Goal: Task Accomplishment & Management: Complete application form

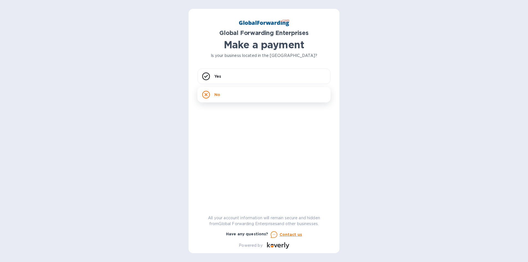
click at [230, 94] on div "No" at bounding box center [264, 95] width 133 height 16
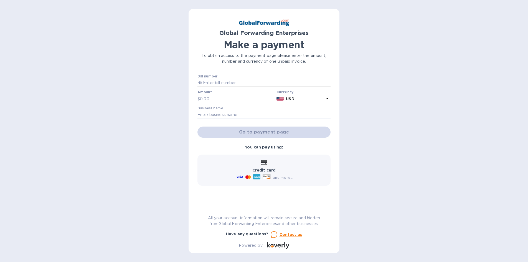
click at [225, 82] on input "text" at bounding box center [266, 83] width 129 height 8
click at [241, 93] on div "Amount $" at bounding box center [236, 96] width 77 height 13
drag, startPoint x: 233, startPoint y: 95, endPoint x: 229, endPoint y: 98, distance: 5.8
click at [230, 97] on input "text" at bounding box center [237, 99] width 74 height 8
click at [247, 83] on input "79615181" at bounding box center [266, 83] width 129 height 8
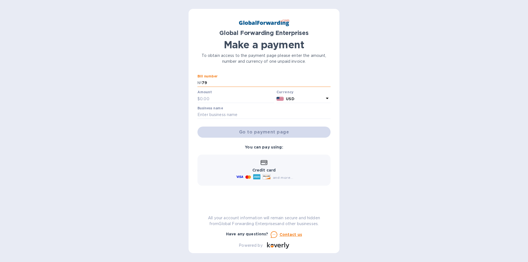
type input "7"
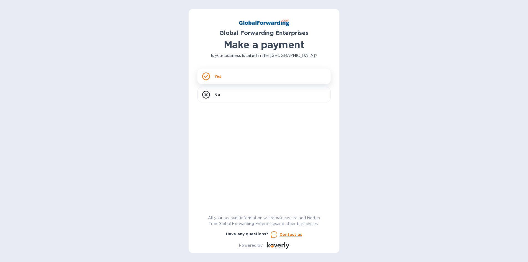
click at [238, 78] on div "Yes" at bounding box center [264, 77] width 133 height 16
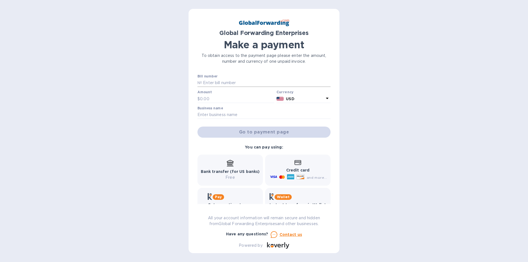
click at [237, 81] on input "text" at bounding box center [266, 83] width 129 height 8
type input "79615181"
click at [235, 99] on input "text" at bounding box center [237, 99] width 74 height 8
type input "2,275"
click at [231, 112] on input "text" at bounding box center [264, 115] width 133 height 8
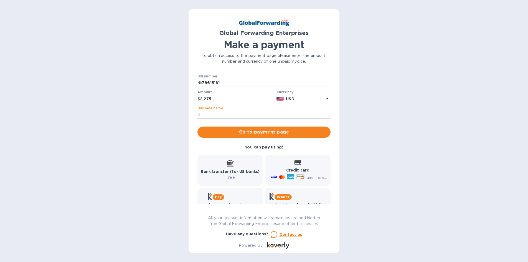
type input "Lighthouse Fence"
click at [260, 130] on span "Go to payment page" at bounding box center [264, 132] width 124 height 7
